Goal: Task Accomplishment & Management: Complete application form

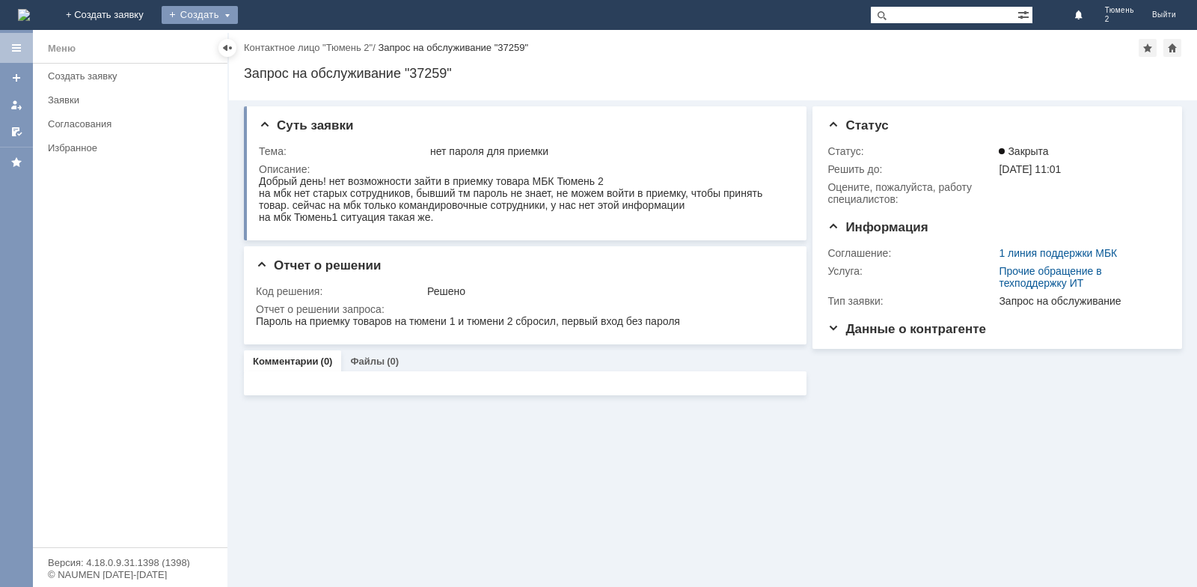
click at [238, 14] on div "Создать" at bounding box center [200, 15] width 76 height 18
click at [278, 45] on link "Заявка" at bounding box center [222, 45] width 114 height 18
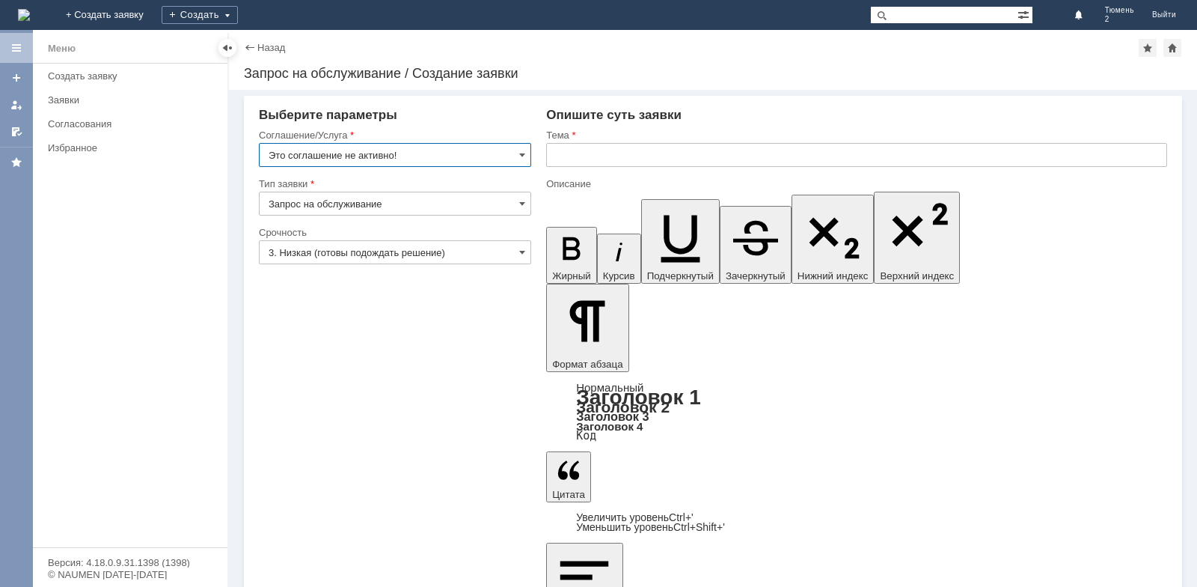
click at [519, 154] on input "Это соглашение не активно!" at bounding box center [395, 155] width 272 height 24
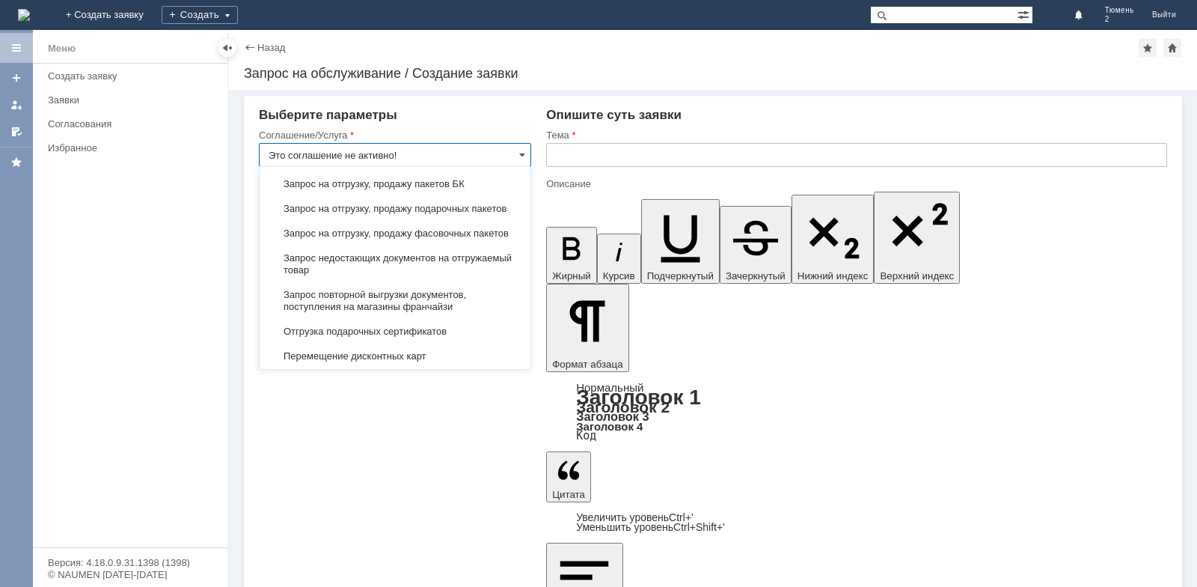
scroll to position [523, 0]
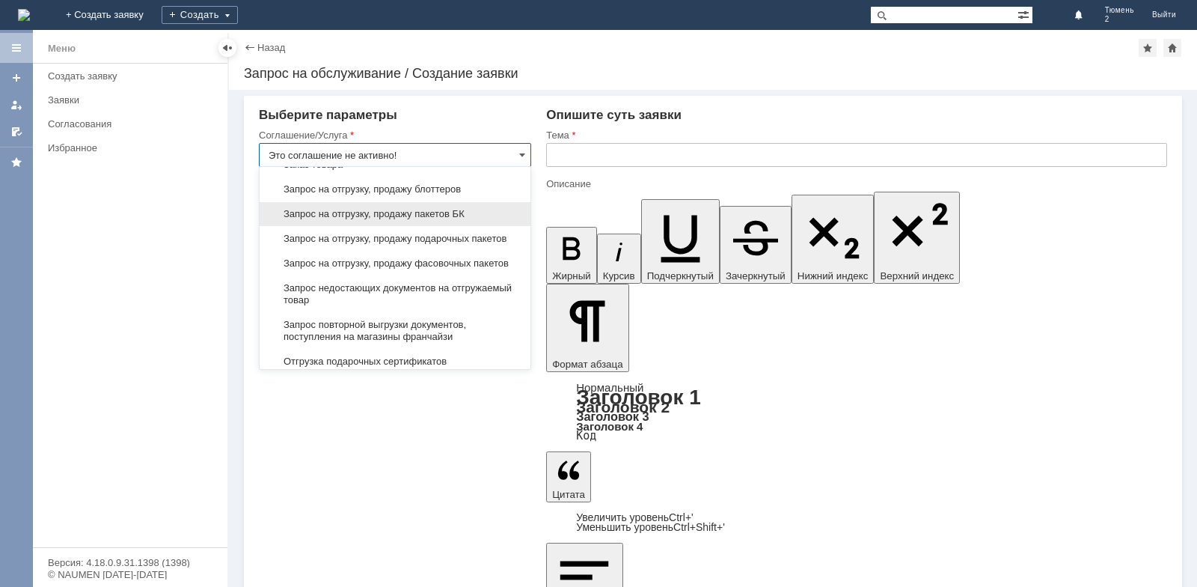
click at [417, 220] on span "Запрос на отгрузку, продажу пакетов БК" at bounding box center [395, 214] width 253 height 12
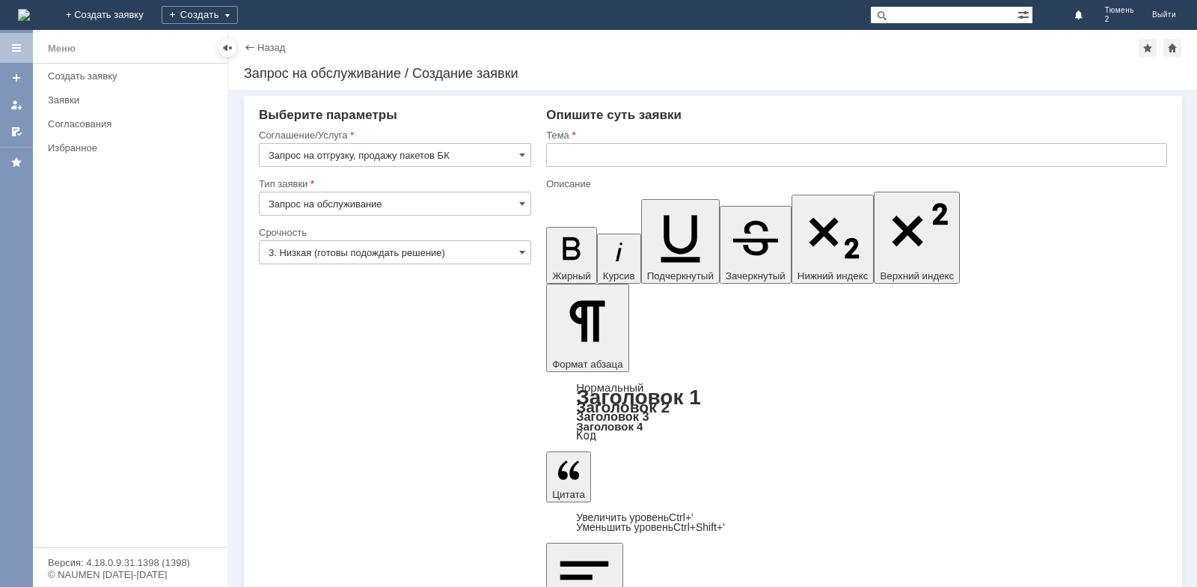
type input "Запрос на отгрузку, продажу пакетов БК"
click at [551, 158] on input "text" at bounding box center [856, 155] width 621 height 24
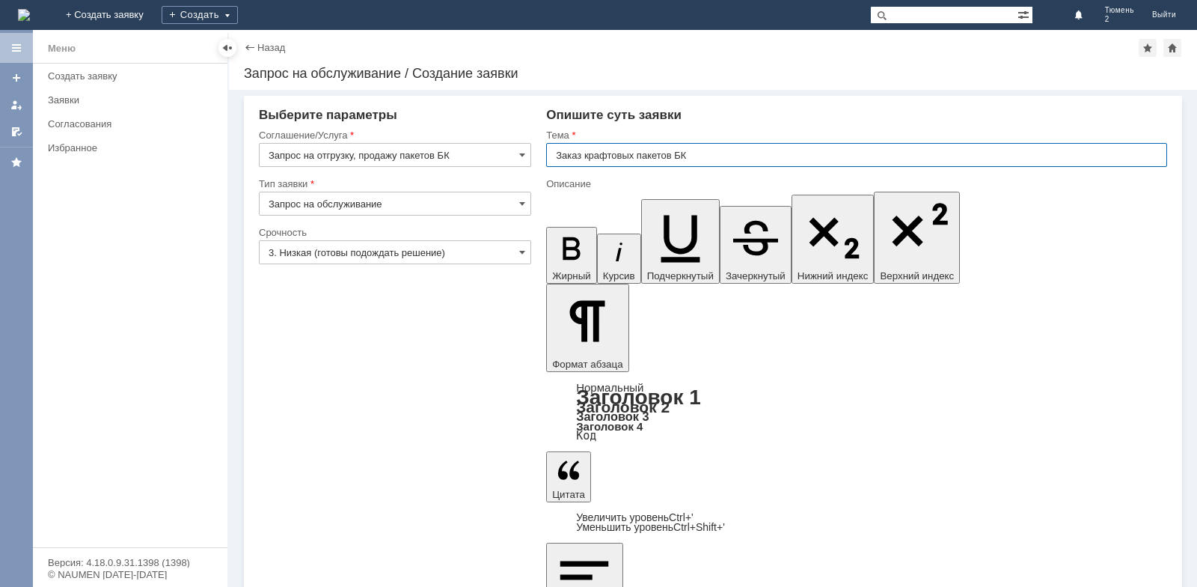
type input "Заказ крафтовых пакетов БК"
click at [703, 159] on input "Заказ крафтовых пакетов БК" at bounding box center [856, 155] width 621 height 24
type input "Заказ крафтовых пакетов БК Тюмень2"
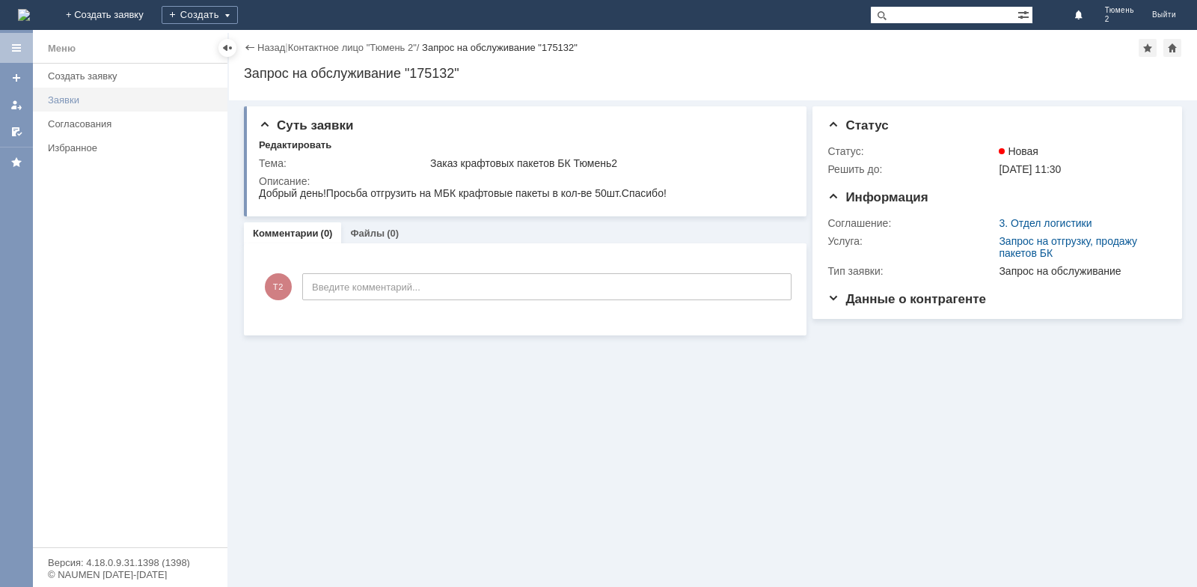
click at [70, 97] on div "Заявки" at bounding box center [133, 99] width 171 height 11
